Goal: Task Accomplishment & Management: Complete application form

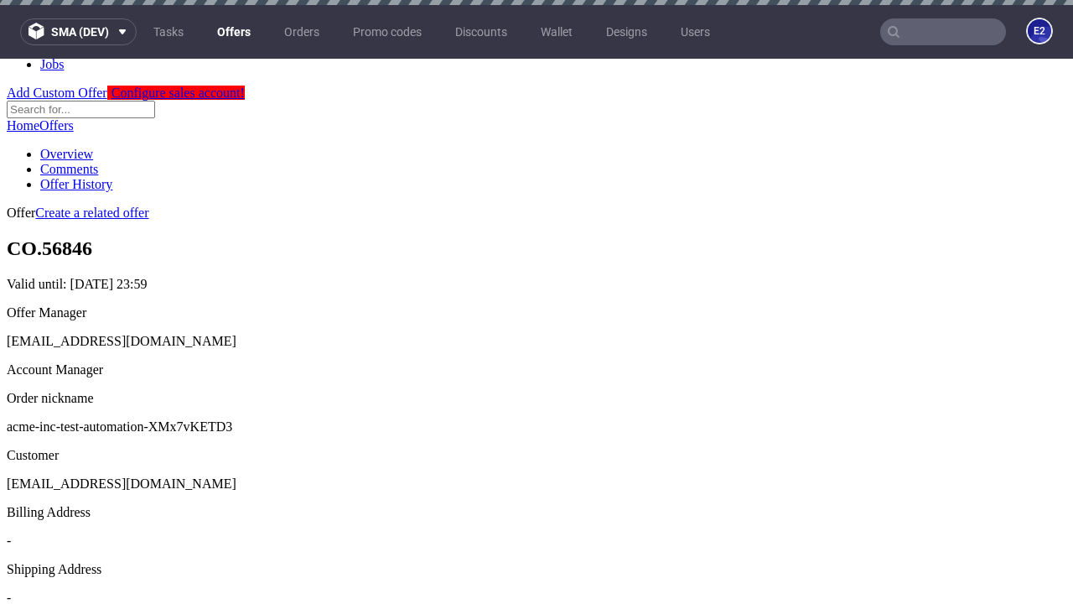
scroll to position [5, 0]
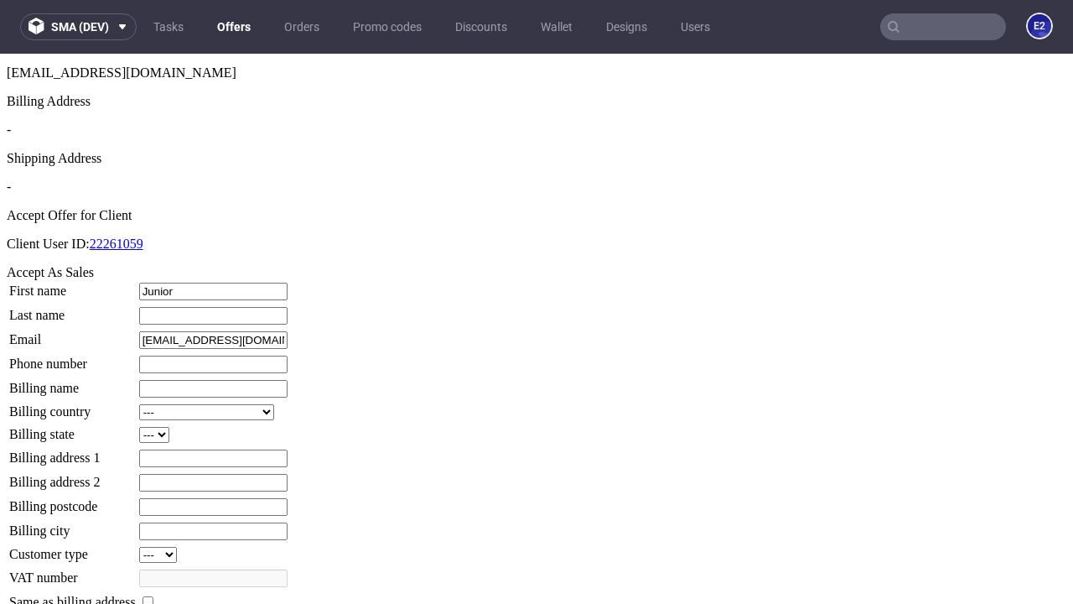
type input "Junior"
type input "Hilll"
type input "1509813888"
type input "Lelia12"
select select "13"
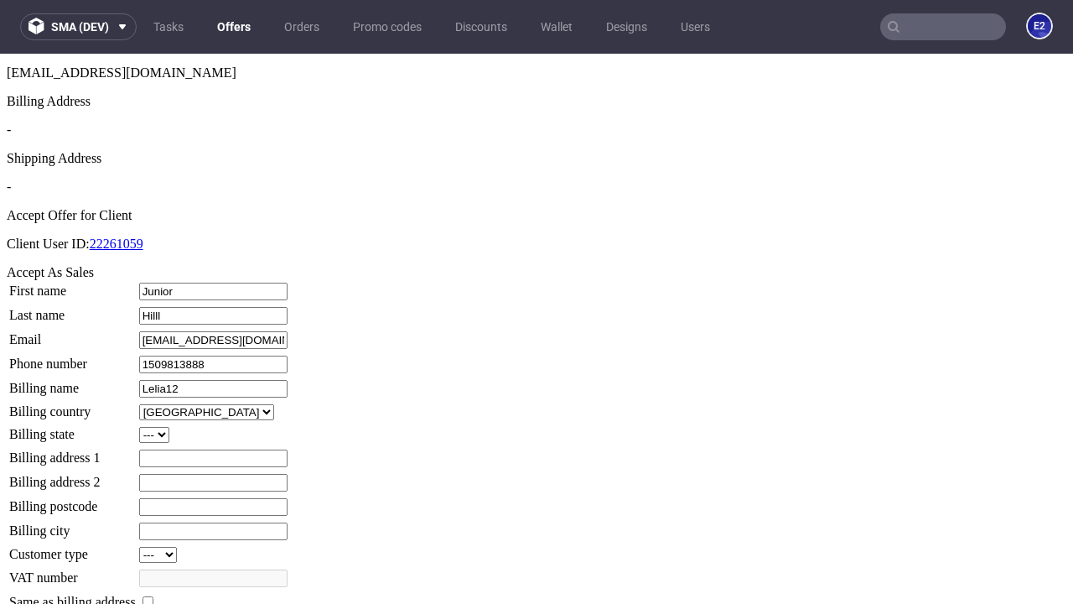
type input "Lelia12"
type input "3 [PERSON_NAME] End"
select select "132"
type input "3 [PERSON_NAME] End"
type input "IO4 2UY"
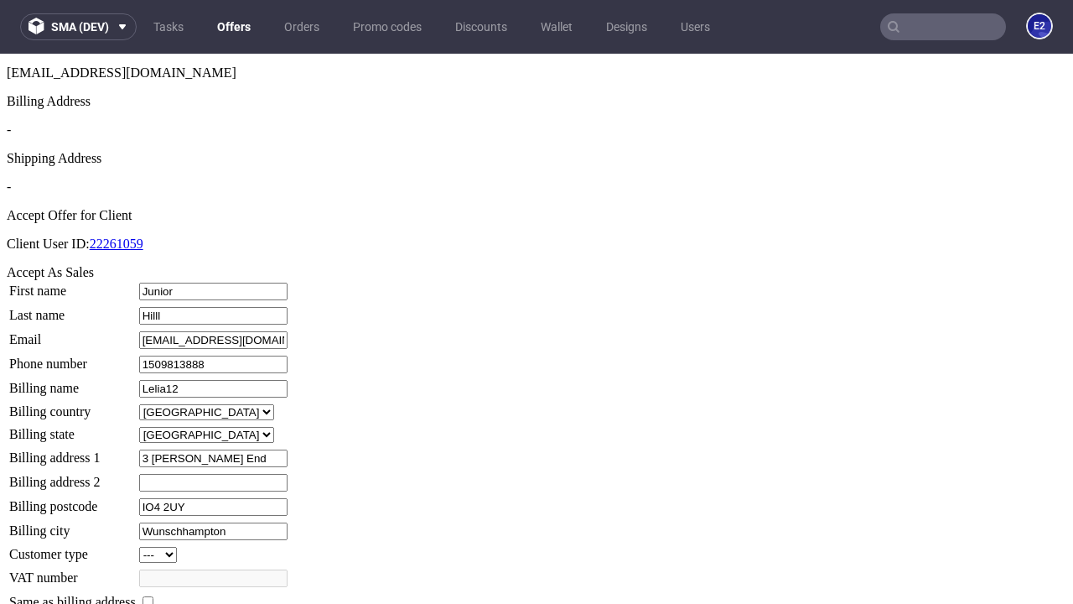
type input "Wunschhampton"
click at [153, 596] on input "checkbox" at bounding box center [148, 601] width 11 height 11
checkbox input "true"
type input "Lelia12"
select select "13"
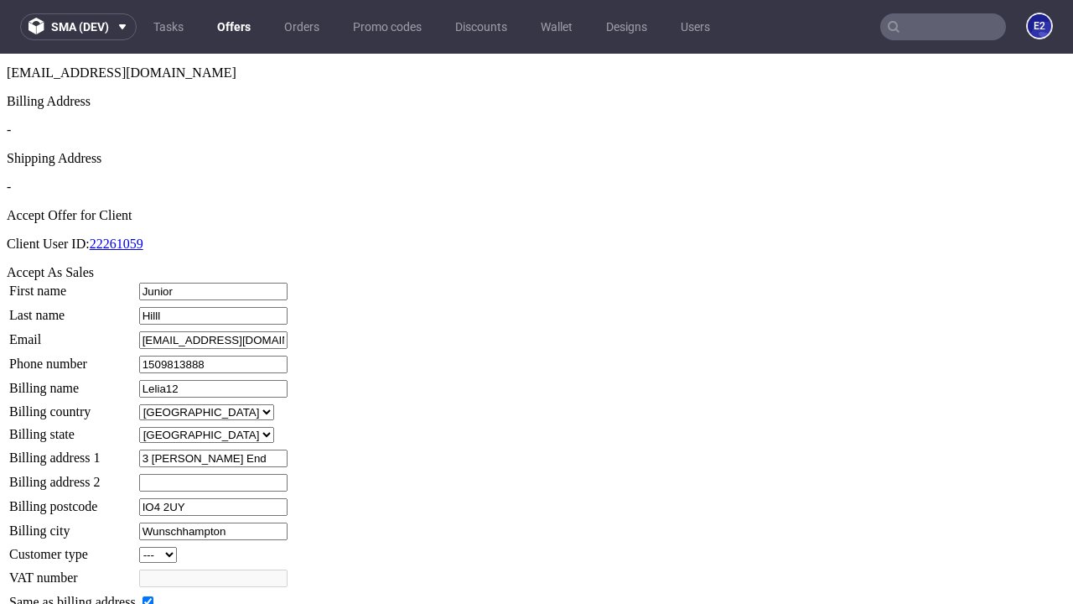
type input "3 [PERSON_NAME] End"
type input "IO4 2UY"
type input "Wunschhampton"
select select "132"
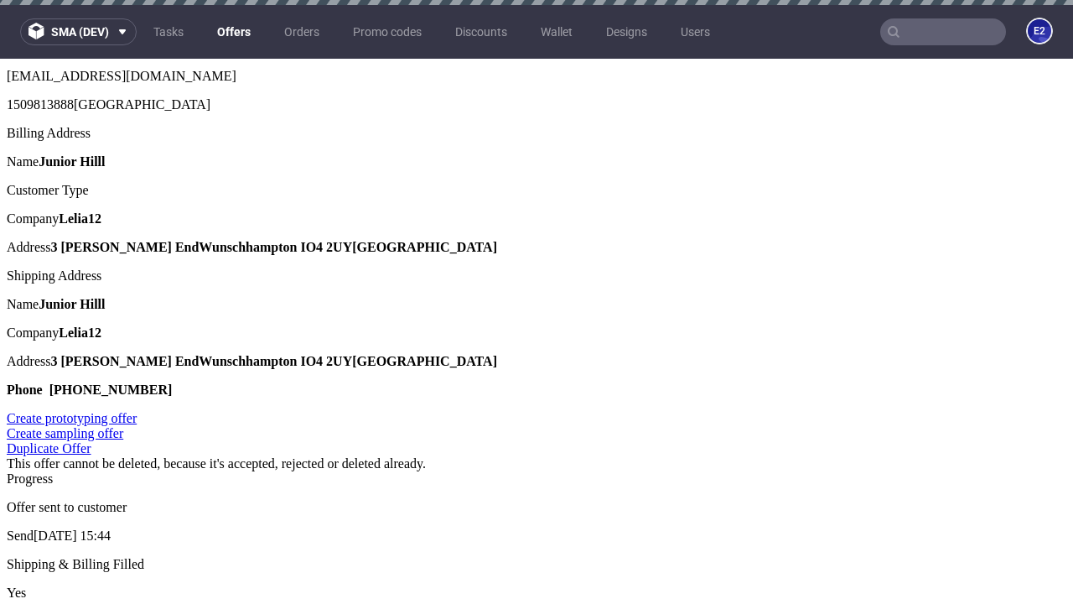
scroll to position [0, 0]
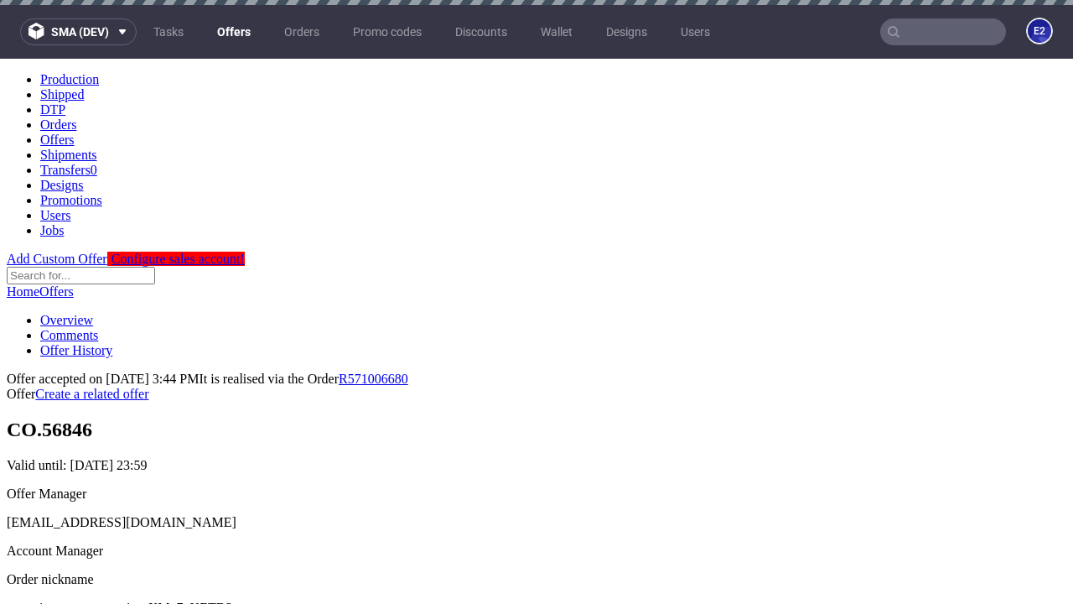
type input "[DATE]"
select select "12214305"
type input "In progress..."
